Goal: Information Seeking & Learning: Learn about a topic

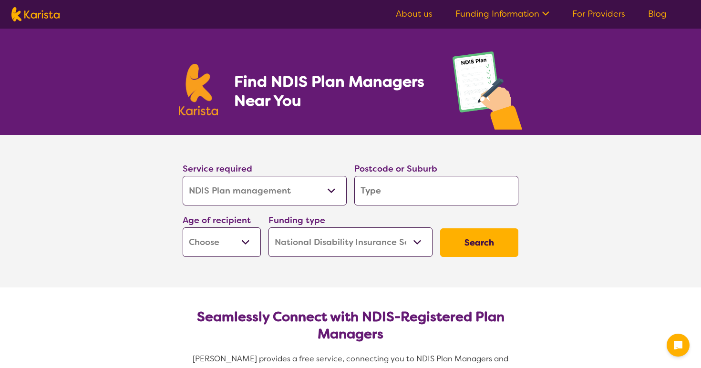
select select "NDIS Plan management"
select select "NDIS"
select select "NDIS Plan management"
select select "NDIS"
click at [272, 198] on select "Allied Health Assistant Assessment ([MEDICAL_DATA] or [MEDICAL_DATA]) Behaviour…" at bounding box center [265, 191] width 164 height 30
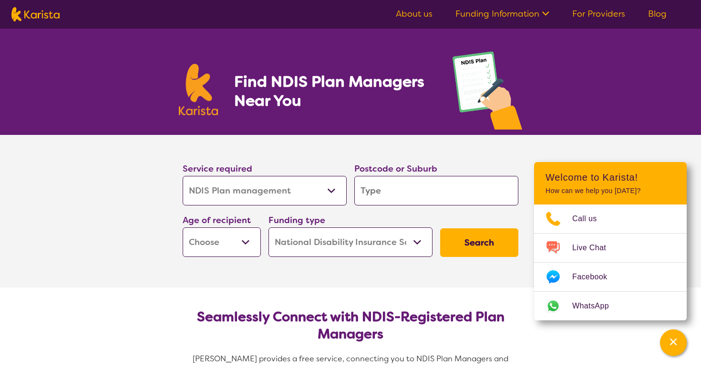
click at [380, 195] on input "search" at bounding box center [436, 191] width 164 height 30
type input "2"
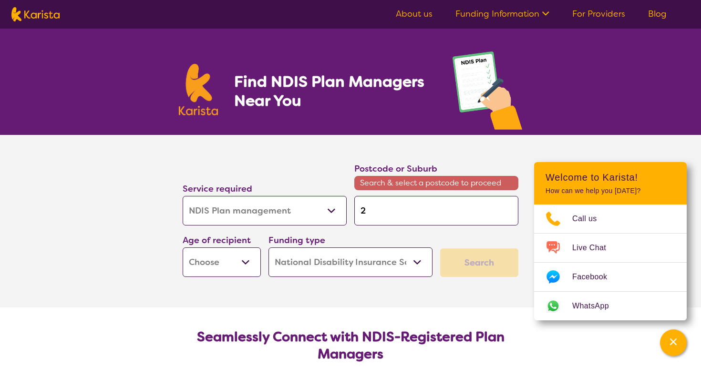
type input "27"
type input "274"
type input "2747"
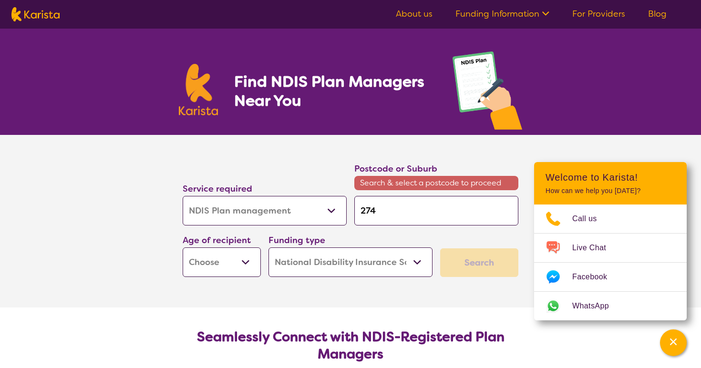
type input "2747"
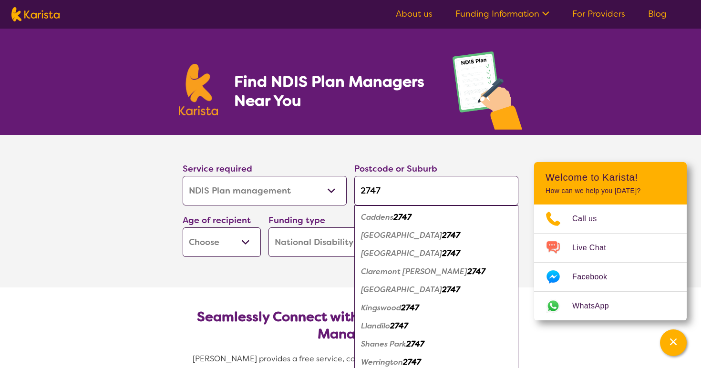
type input "2747"
click at [392, 306] on em "Kingswood" at bounding box center [381, 308] width 40 height 10
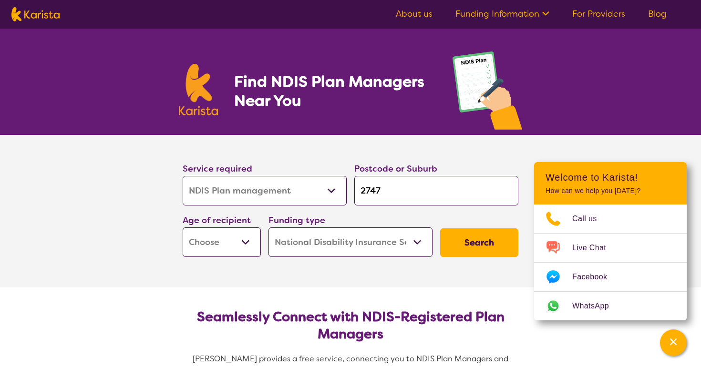
click at [362, 243] on select "Home Care Package (HCP) National Disability Insurance Scheme (NDIS) I don't know" at bounding box center [350, 242] width 164 height 30
click at [255, 246] on select "Early Childhood - 0 to 9 Child - 10 to 11 Adolescent - 12 to 17 Adult - 18 to 6…" at bounding box center [222, 242] width 78 height 30
select select "AD"
click at [485, 243] on button "Search" at bounding box center [479, 242] width 78 height 29
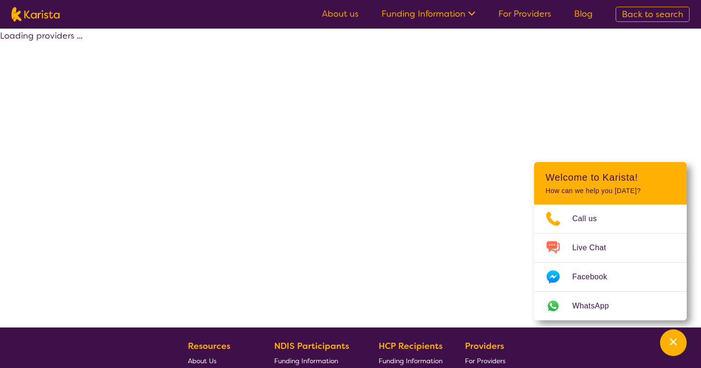
select select "by_score"
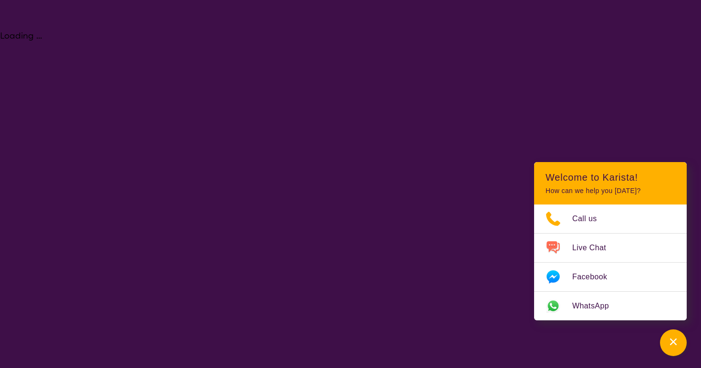
select select "NDIS Plan management"
select select "AD"
select select "NDIS"
select select "NDIS Plan management"
select select "AD"
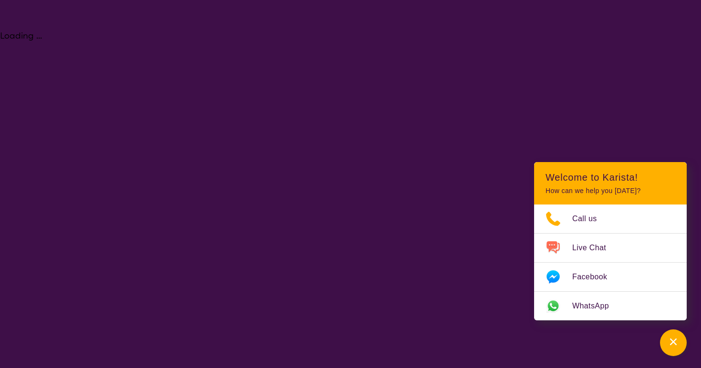
select select "NDIS"
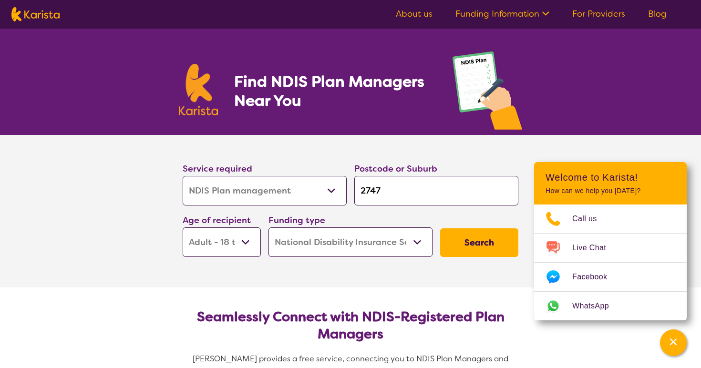
drag, startPoint x: 397, startPoint y: 194, endPoint x: 221, endPoint y: 187, distance: 176.0
click at [221, 187] on div "Service required Allied Health Assistant Assessment ([MEDICAL_DATA] or [MEDICAL…" at bounding box center [350, 209] width 343 height 103
click at [393, 193] on input "search" at bounding box center [436, 191] width 164 height 30
type input "2"
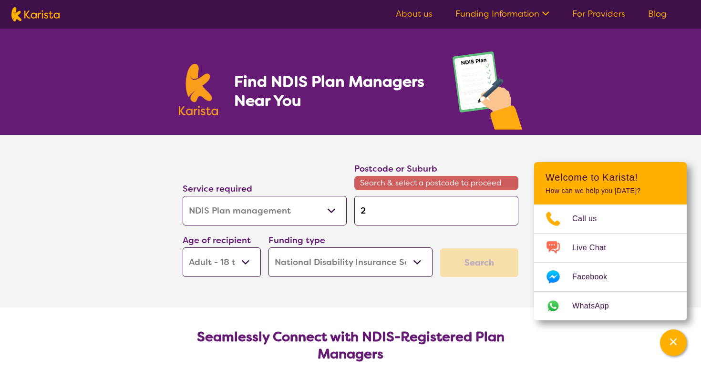
type input "27"
type input "277"
type input "27709"
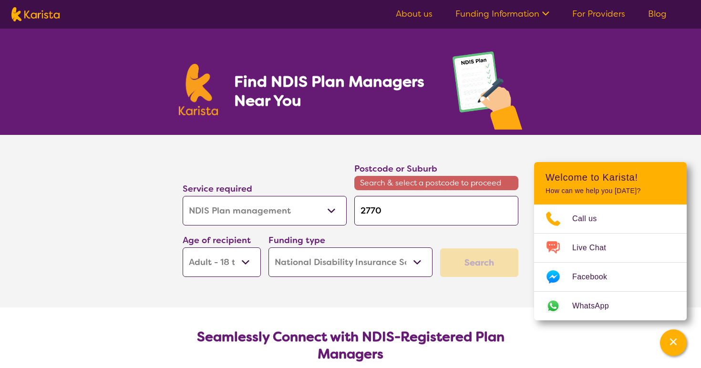
type input "27709"
type input "2770"
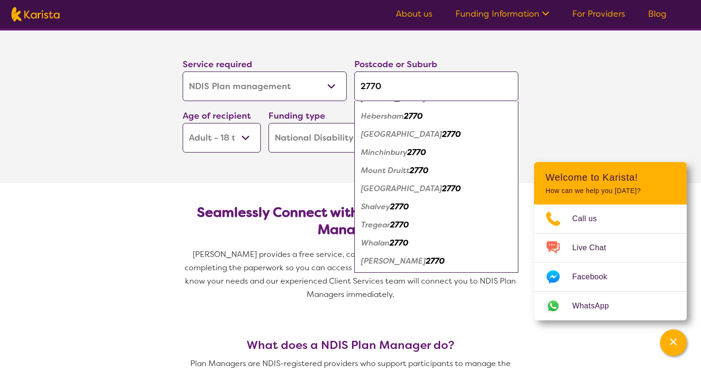
scroll to position [107, 0]
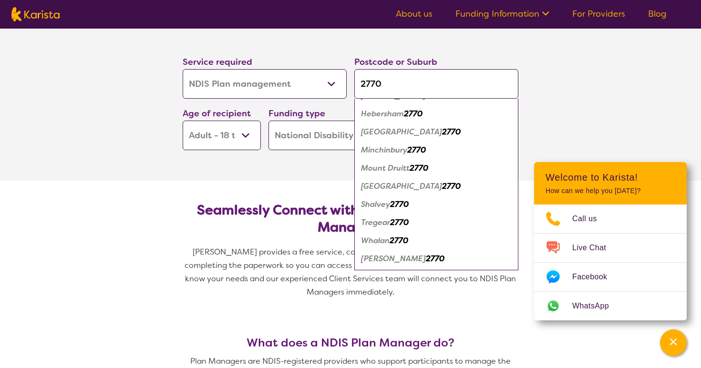
type input "2770"
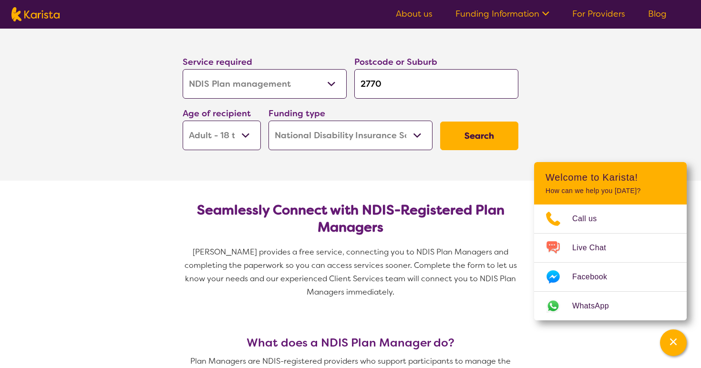
scroll to position [0, 0]
drag, startPoint x: 399, startPoint y: 91, endPoint x: 301, endPoint y: 89, distance: 98.2
click at [301, 89] on div "Service required Allied Health Assistant Assessment ([MEDICAL_DATA] or [MEDICAL…" at bounding box center [350, 102] width 343 height 103
type input "2"
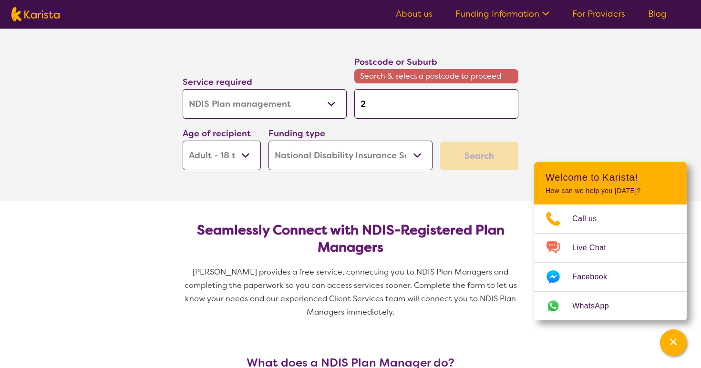
type input "21"
type input "214"
type input "2148"
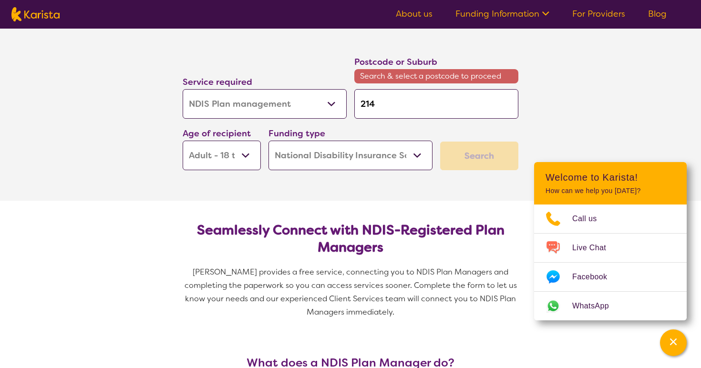
type input "2148"
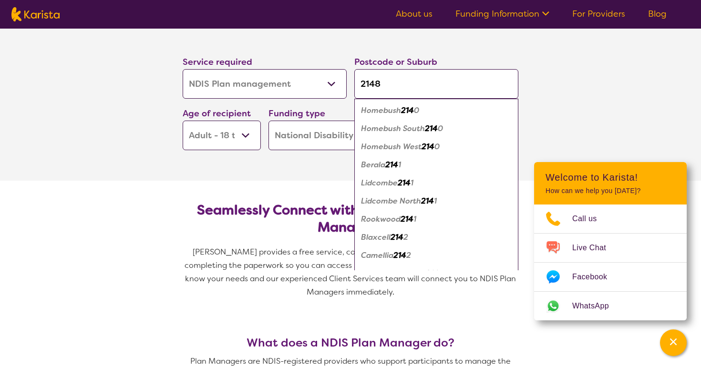
click button "Search" at bounding box center [479, 136] width 78 height 29
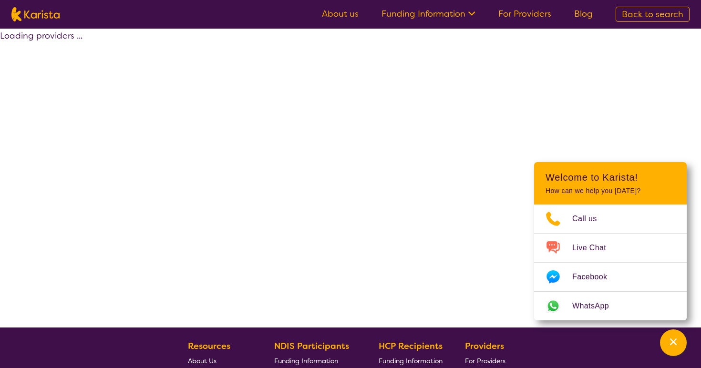
select select "by_score"
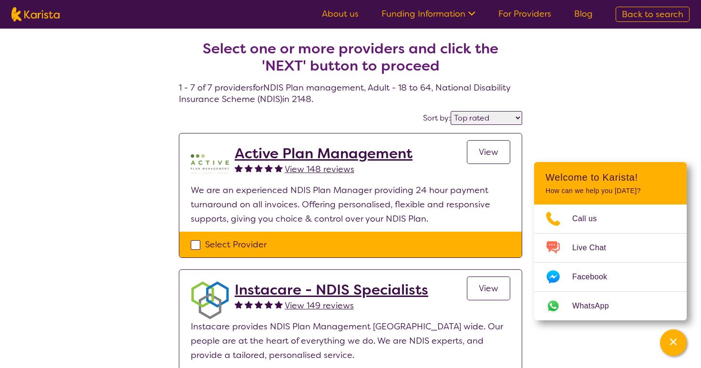
select select "NDIS Plan management"
select select "AD"
select select "NDIS"
select select "NDIS Plan management"
select select "AD"
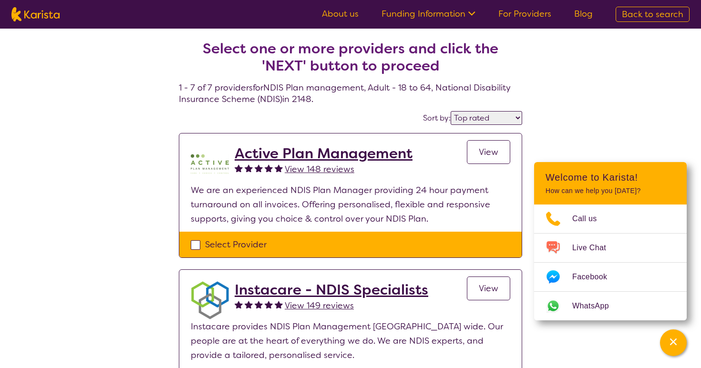
select select "NDIS"
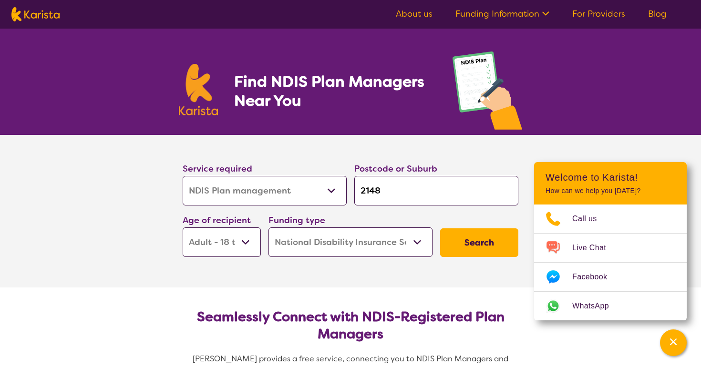
scroll to position [107, 0]
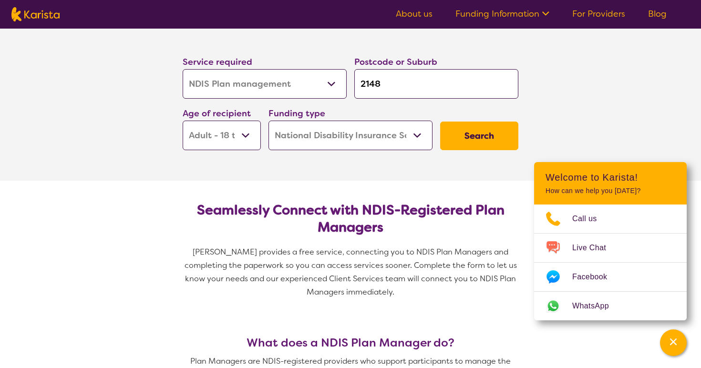
drag, startPoint x: 397, startPoint y: 85, endPoint x: 290, endPoint y: 93, distance: 106.6
click at [293, 93] on div "Service required Allied Health Assistant Assessment ([MEDICAL_DATA] or [MEDICAL…" at bounding box center [350, 102] width 343 height 103
type input "214"
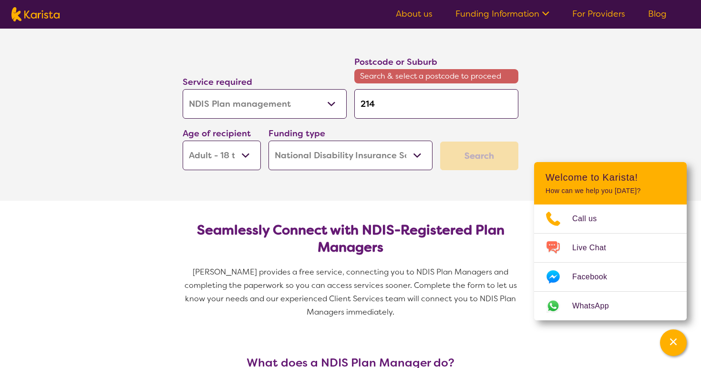
type input "21"
type input "2"
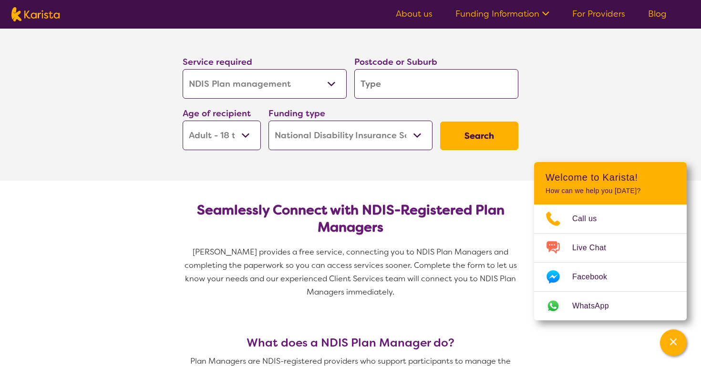
type input "2"
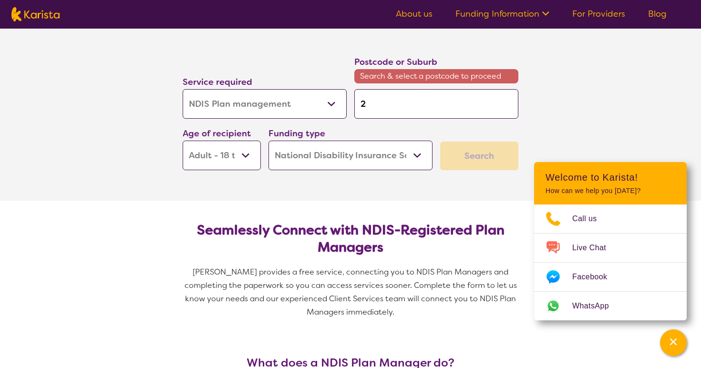
type input "27"
type input "276"
type input "2766"
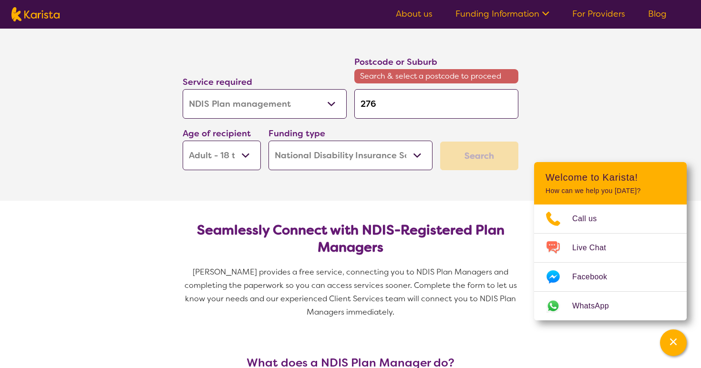
type input "2766"
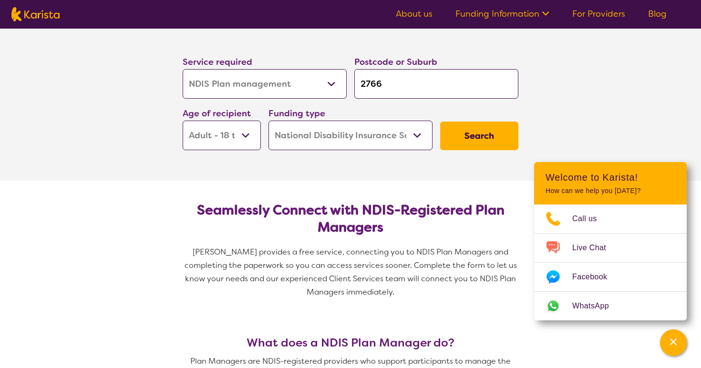
click button "Search" at bounding box center [479, 136] width 78 height 29
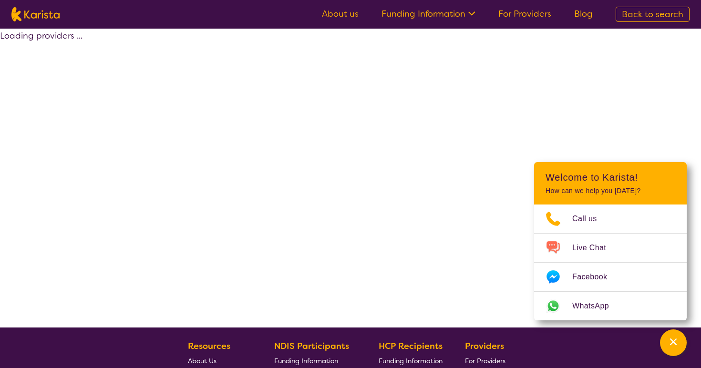
select select "by_score"
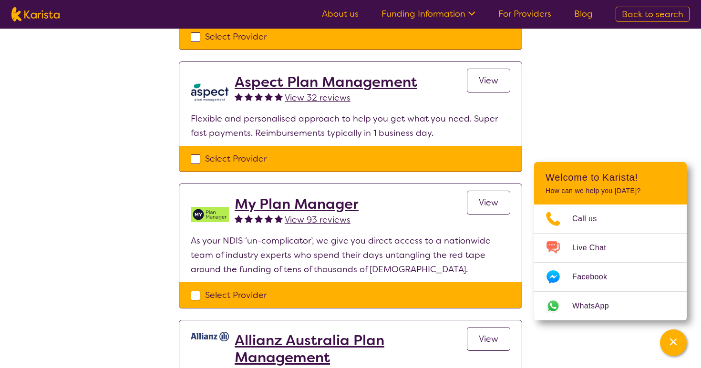
scroll to position [256, 0]
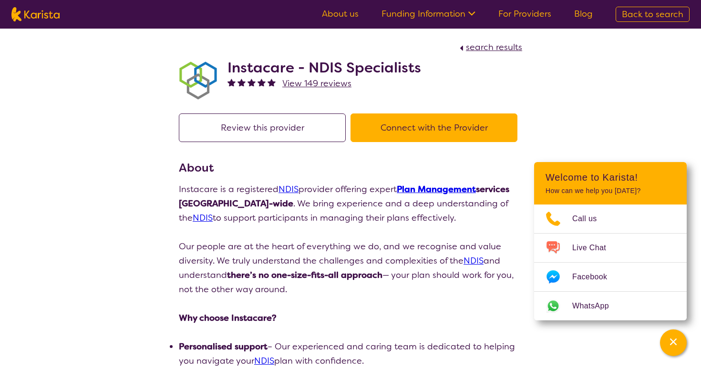
click at [385, 128] on button "Connect with the Provider" at bounding box center [433, 127] width 167 height 29
click at [285, 125] on button "Review this provider" at bounding box center [262, 127] width 167 height 29
click at [315, 61] on h2 "Instacare - NDIS Specialists" at bounding box center [324, 67] width 194 height 17
